Goal: Task Accomplishment & Management: Use online tool/utility

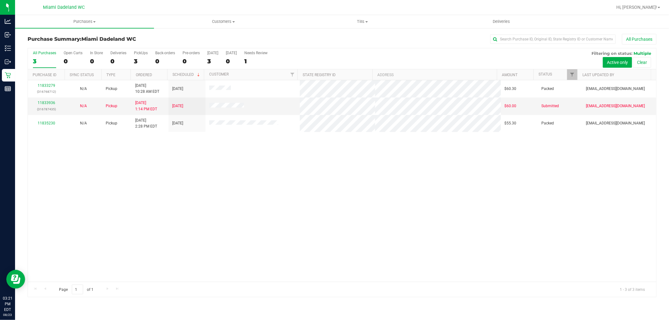
click at [372, 178] on div "11833279 (316768712) N/A Pickup [DATE] 10:28 AM EDT 8/23/2025 $60.30 Packed [EM…" at bounding box center [342, 181] width 629 height 202
click at [340, 166] on div "11833279 (316768712) N/A Pickup [DATE] 10:28 AM EDT 8/23/2025 $60.30 Packed [EM…" at bounding box center [342, 181] width 629 height 202
click at [62, 184] on div "11833279 (316768712) N/A Pickup [DATE] 10:28 AM EDT 8/23/2025 $60.30 Packed [EM…" at bounding box center [342, 181] width 629 height 202
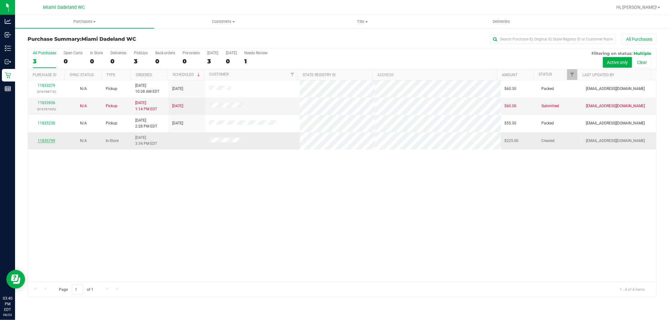
click at [43, 141] on link "11835799" at bounding box center [47, 141] width 18 height 4
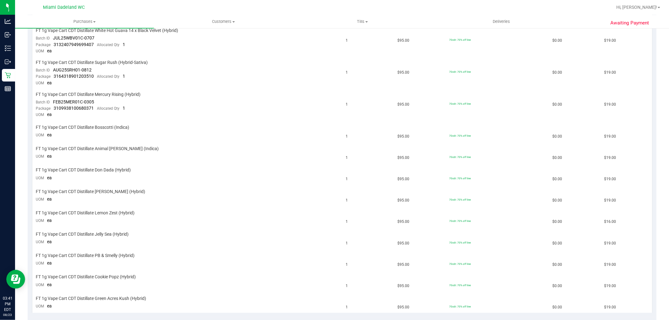
scroll to position [349, 0]
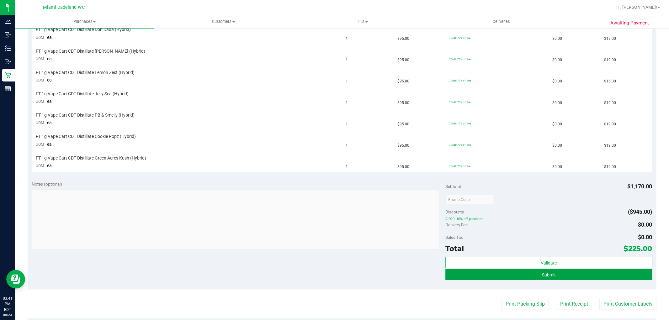
click at [627, 276] on button "Submit" at bounding box center [549, 274] width 207 height 11
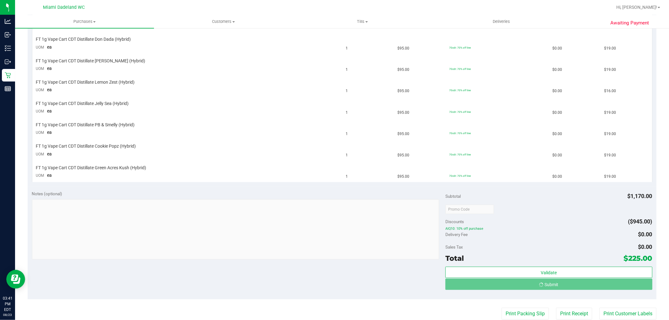
click at [503, 119] on td "70cdt: 70% off line" at bounding box center [497, 107] width 103 height 21
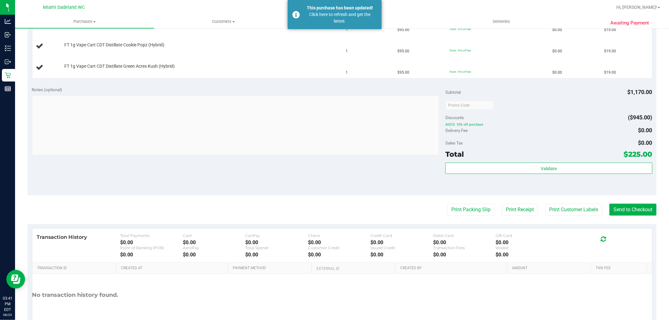
scroll to position [519, 0]
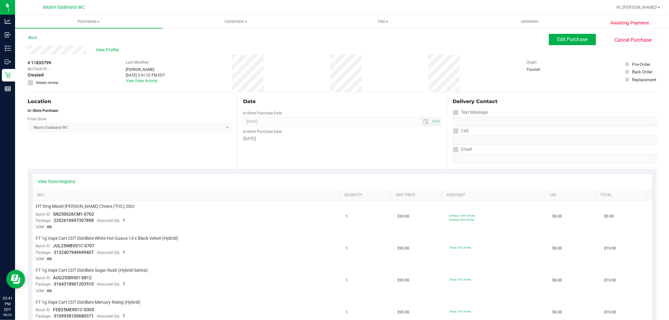
click at [90, 149] on div "Location In-Store Purchase From Store [GEOGRAPHIC_DATA] WC Select Store [PERSON…" at bounding box center [133, 130] width 210 height 77
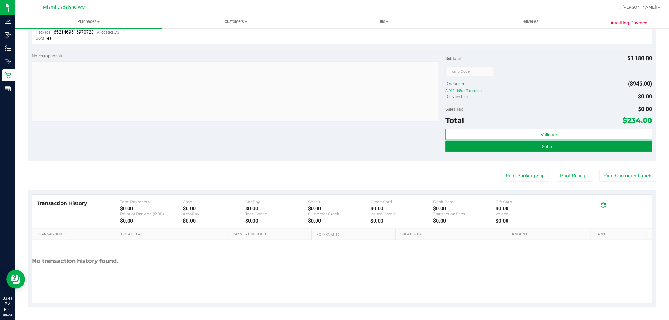
click at [538, 150] on button "Submit" at bounding box center [549, 146] width 207 height 11
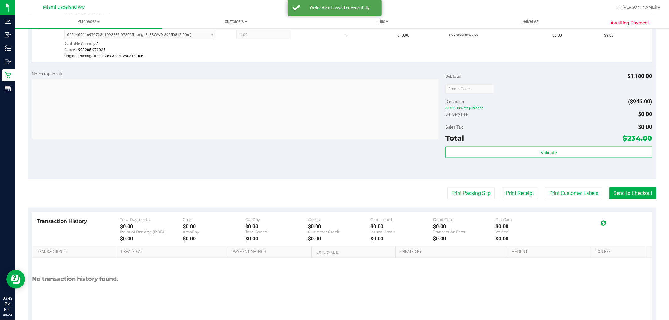
scroll to position [696, 0]
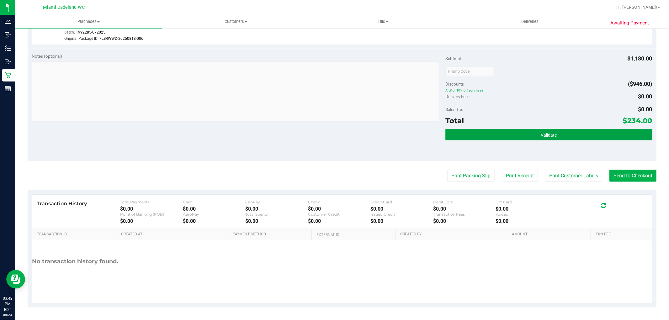
click at [515, 130] on button "Validate" at bounding box center [549, 134] width 207 height 11
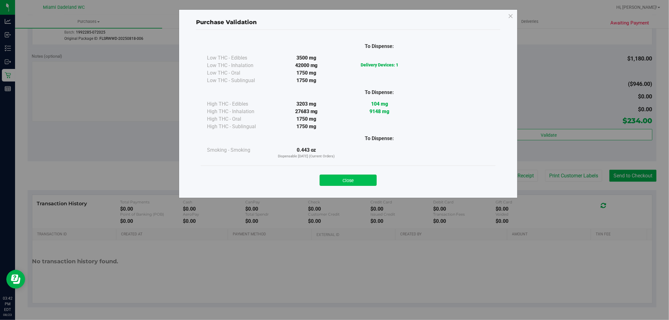
click at [347, 186] on button "Close" at bounding box center [348, 180] width 57 height 11
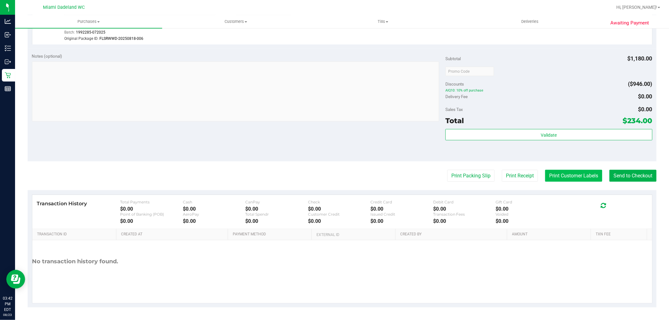
click at [568, 175] on button "Print Customer Labels" at bounding box center [573, 176] width 57 height 12
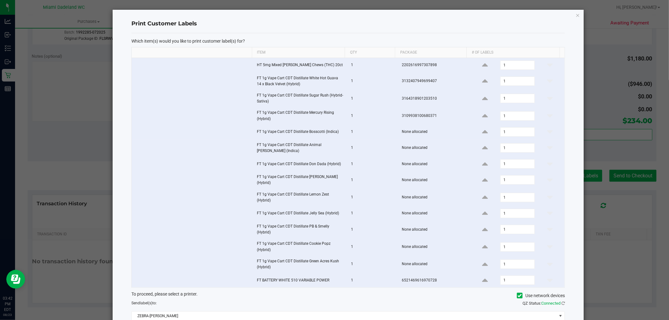
scroll to position [43, 0]
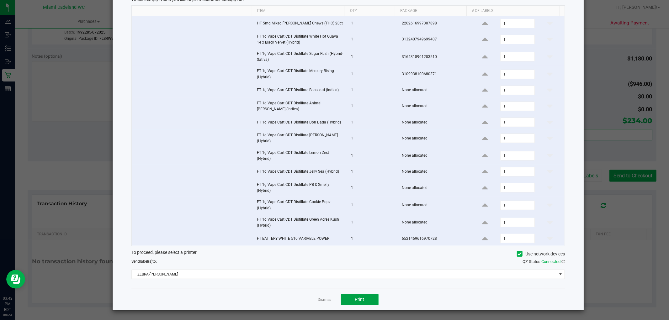
click at [369, 296] on button "Print" at bounding box center [360, 299] width 38 height 11
click at [326, 300] on link "Dismiss" at bounding box center [324, 300] width 13 height 5
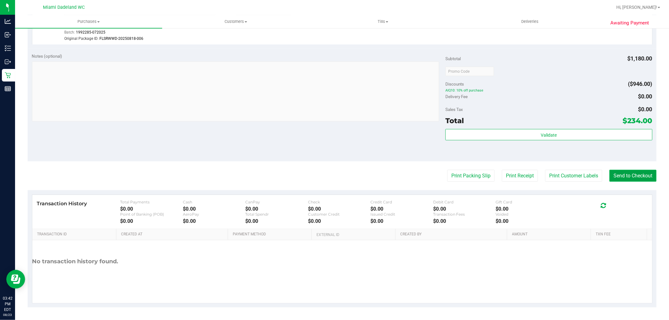
click at [629, 174] on button "Send to Checkout" at bounding box center [633, 176] width 47 height 12
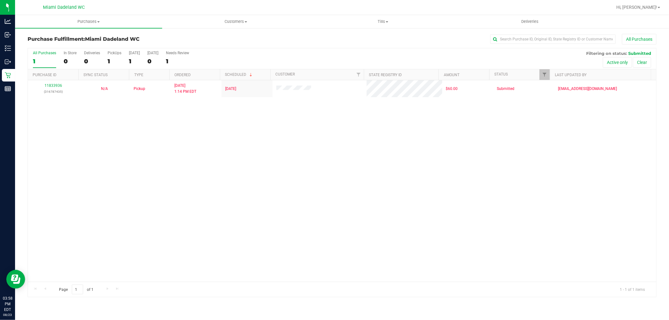
click at [200, 175] on div "11833936 (316787435) N/A Pickup [DATE] 1:14 PM EDT 8/23/2025 $60.00 Submitted […" at bounding box center [342, 181] width 629 height 202
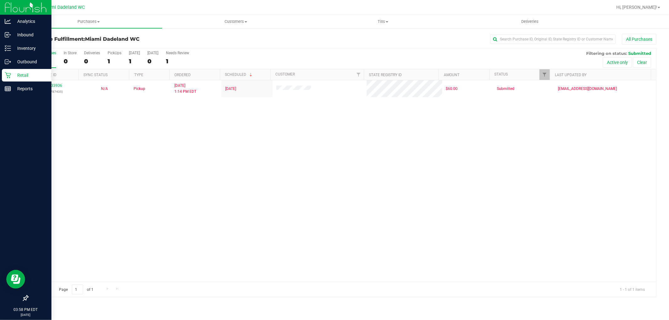
click at [11, 74] on p "Retail" at bounding box center [30, 76] width 38 height 8
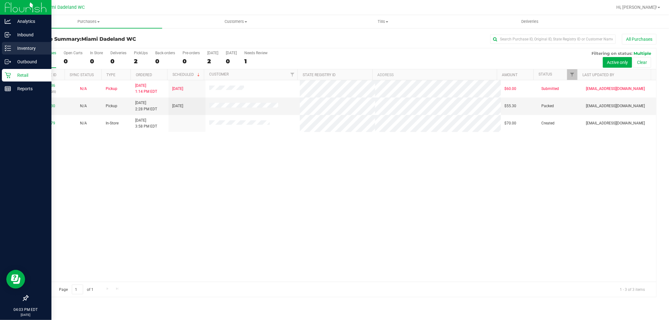
click at [14, 45] on p "Inventory" at bounding box center [30, 49] width 38 height 8
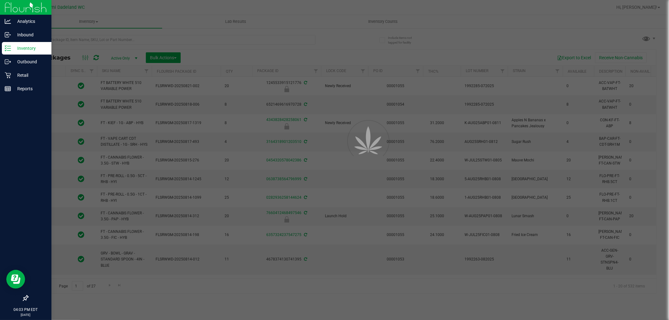
click at [232, 36] on div at bounding box center [334, 160] width 669 height 320
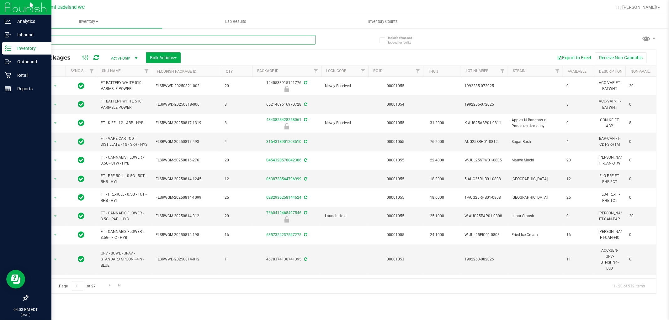
click at [232, 39] on input "text" at bounding box center [172, 39] width 288 height 9
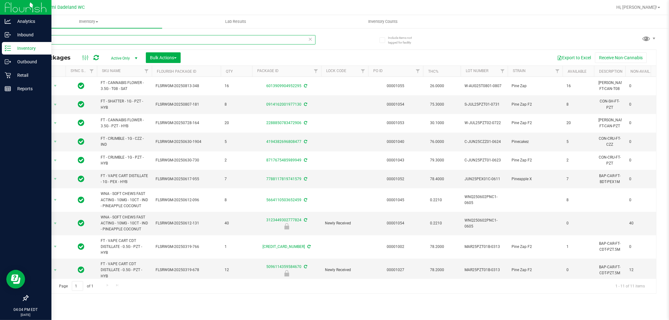
click at [46, 41] on input "pine" at bounding box center [172, 39] width 288 height 9
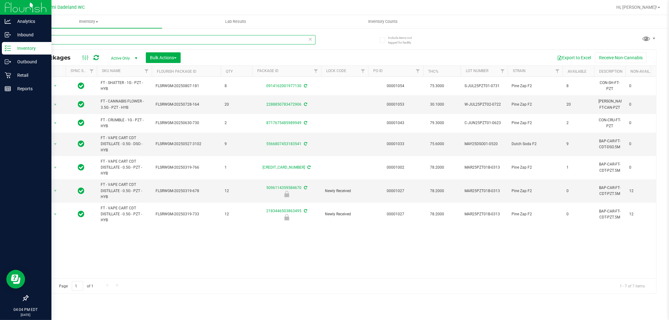
click at [110, 41] on input "f2" at bounding box center [172, 39] width 288 height 9
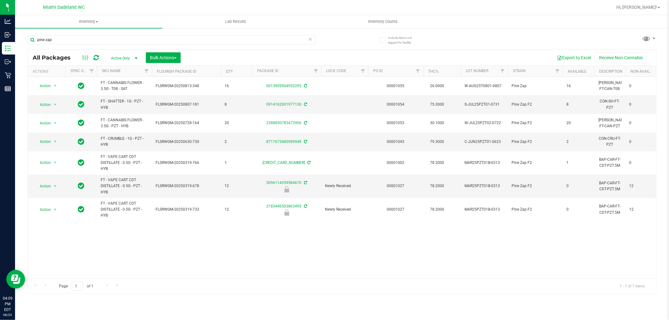
click at [329, 40] on div "pine zap" at bounding box center [185, 40] width 315 height 20
click at [124, 38] on input "pine zap" at bounding box center [172, 39] width 288 height 9
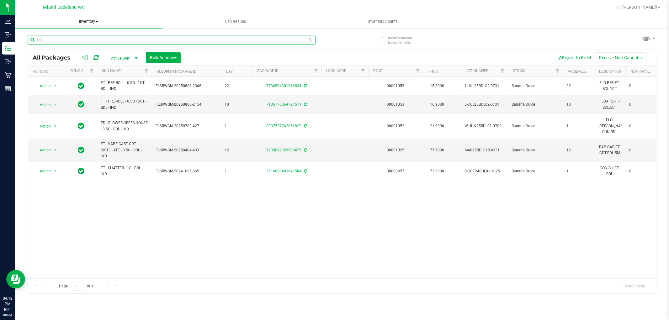
type input "bdl"
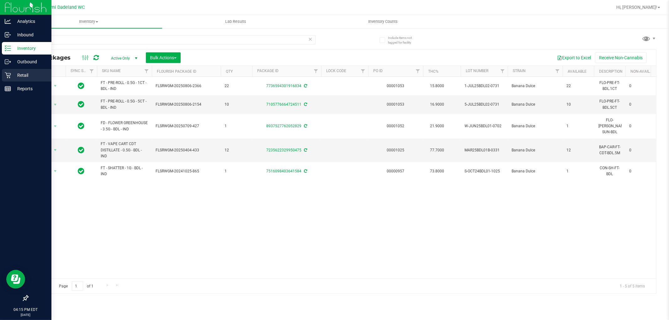
click at [17, 80] on div "Retail" at bounding box center [27, 75] width 50 height 13
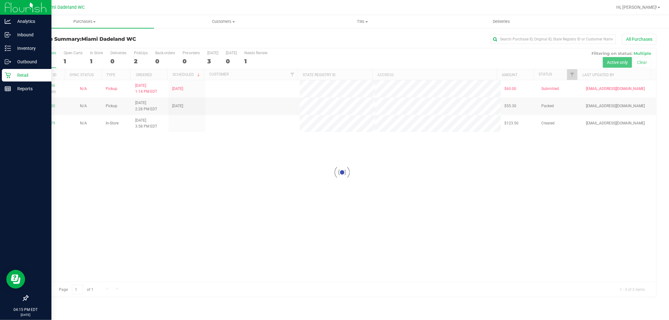
click at [289, 178] on div at bounding box center [342, 172] width 629 height 249
click at [337, 178] on div "11833936 (316787435) N/A Pickup [DATE] 1:14 PM EDT 8/23/2025 $60.00 Submitted […" at bounding box center [342, 181] width 629 height 202
click at [330, 185] on div "11833936 (316787435) N/A Pickup [DATE] 1:14 PM EDT 8/23/2025 $60.00 Submitted […" at bounding box center [342, 181] width 629 height 202
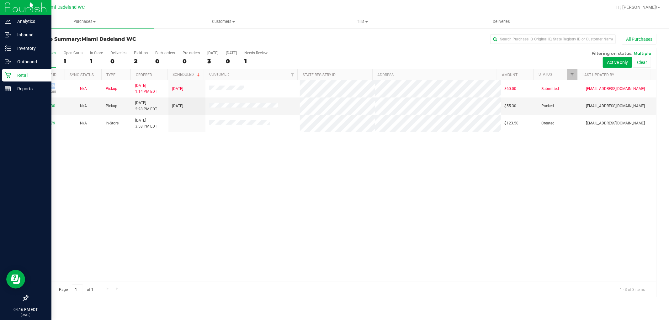
drag, startPoint x: 313, startPoint y: 187, endPoint x: 277, endPoint y: 180, distance: 36.6
click at [312, 188] on div "11833936 (316787435) N/A Pickup [DATE] 1:14 PM EDT 8/23/2025 $60.00 Submitted […" at bounding box center [342, 181] width 629 height 202
click at [26, 51] on p "Inventory" at bounding box center [30, 49] width 38 height 8
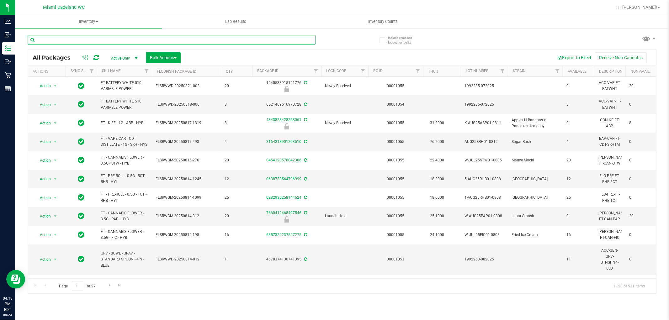
click at [170, 37] on input "text" at bounding box center [172, 39] width 288 height 9
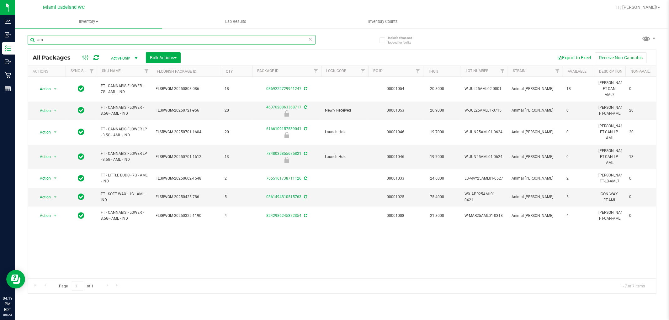
type input "a"
type input "cone"
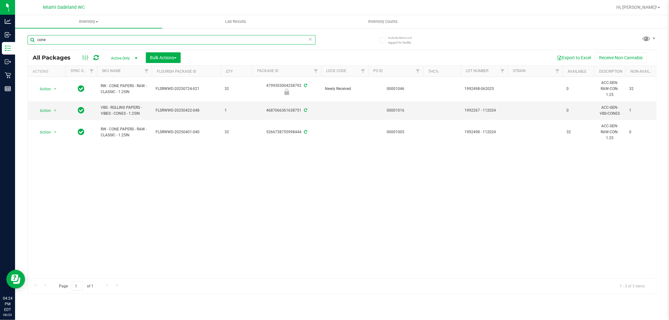
click at [104, 41] on input "cone" at bounding box center [172, 39] width 288 height 9
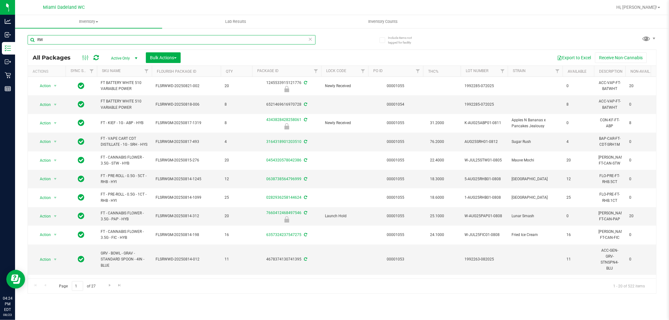
type input "R"
type input "raw"
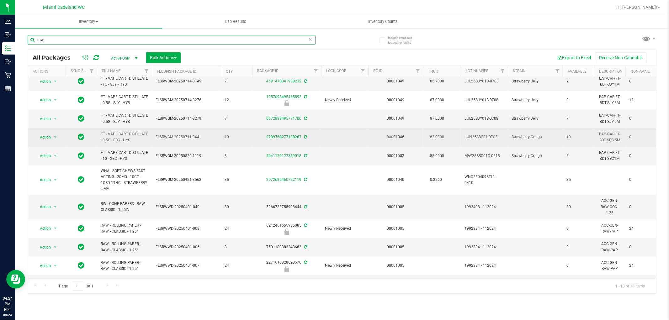
scroll to position [70, 0]
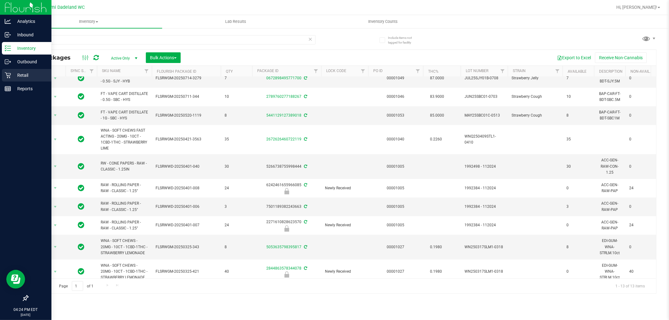
click at [5, 78] on icon at bounding box center [8, 75] width 6 height 6
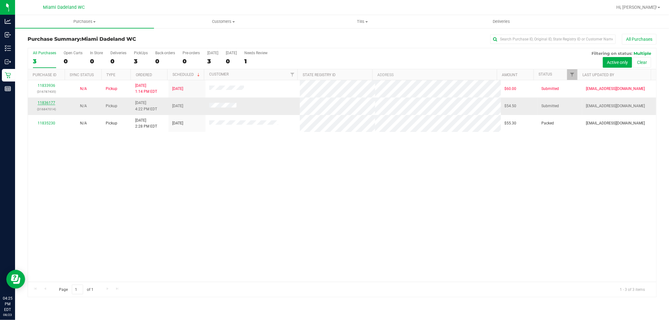
click at [54, 101] on link "11836177" at bounding box center [47, 103] width 18 height 4
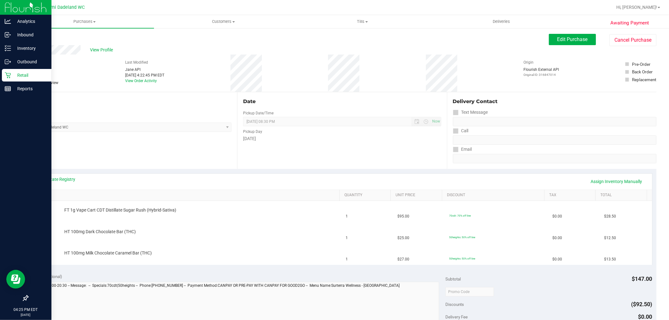
click at [14, 72] on p "Retail" at bounding box center [30, 76] width 38 height 8
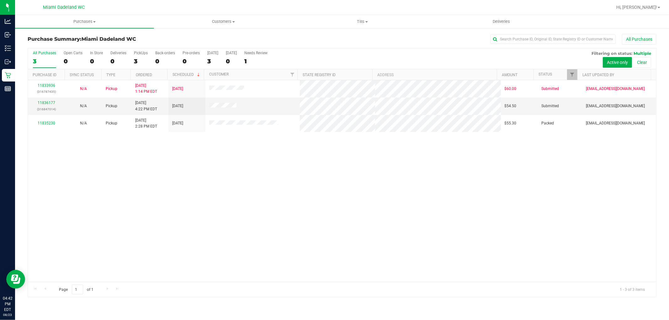
click at [353, 267] on div "11833936 (316787435) N/A Pickup [DATE] 1:14 PM EDT 8/23/2025 $60.00 Submitted […" at bounding box center [342, 181] width 629 height 202
click at [41, 104] on link "11836177" at bounding box center [47, 103] width 18 height 4
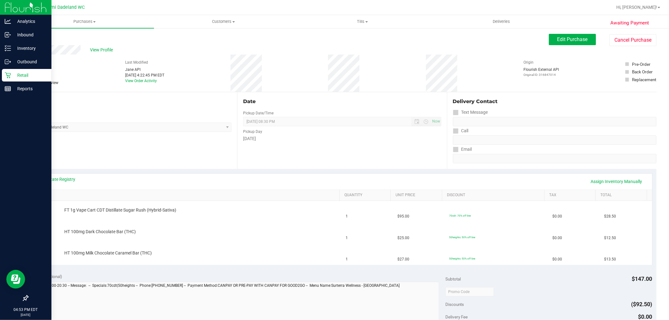
click at [20, 79] on div "Retail" at bounding box center [27, 75] width 50 height 13
